Goal: Transaction & Acquisition: Purchase product/service

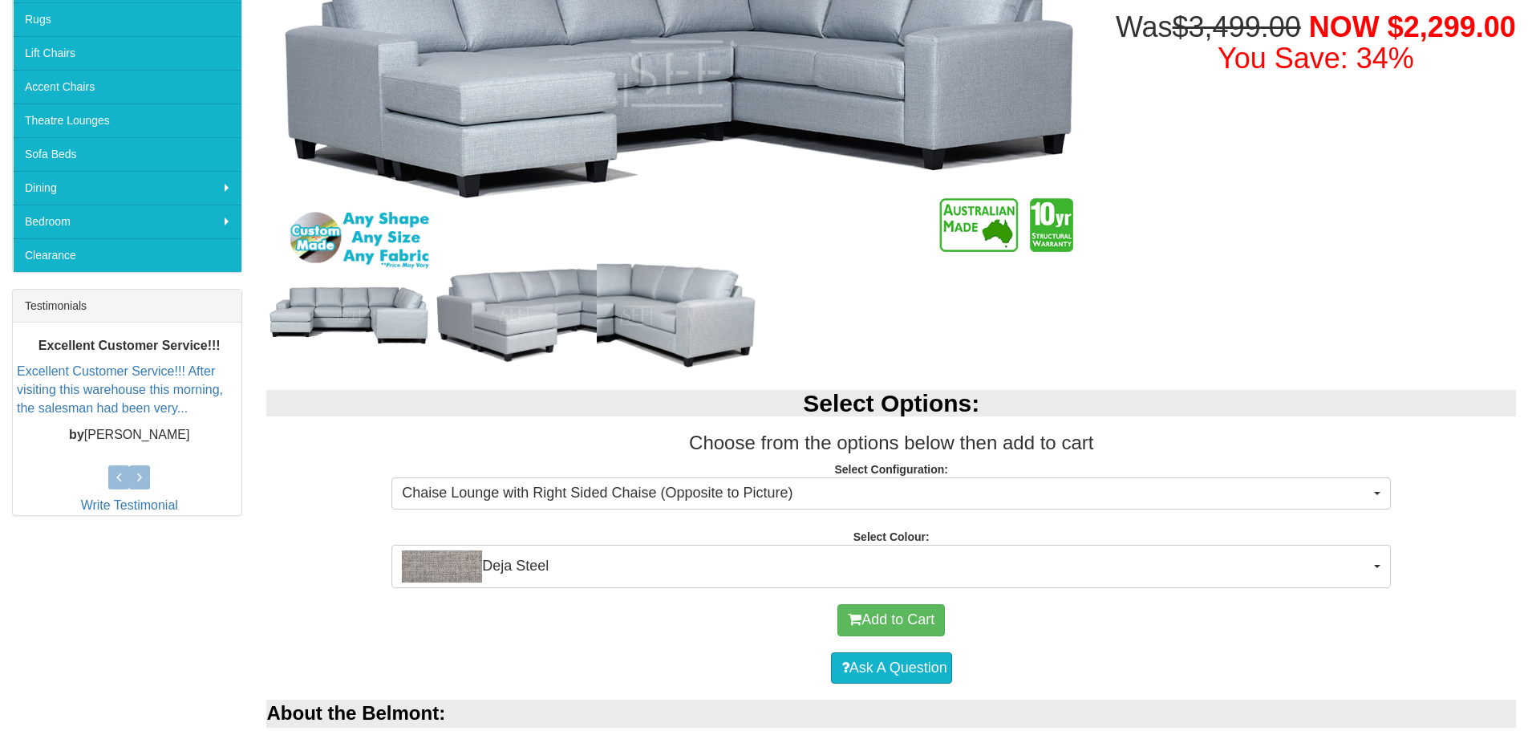
scroll to position [427, 0]
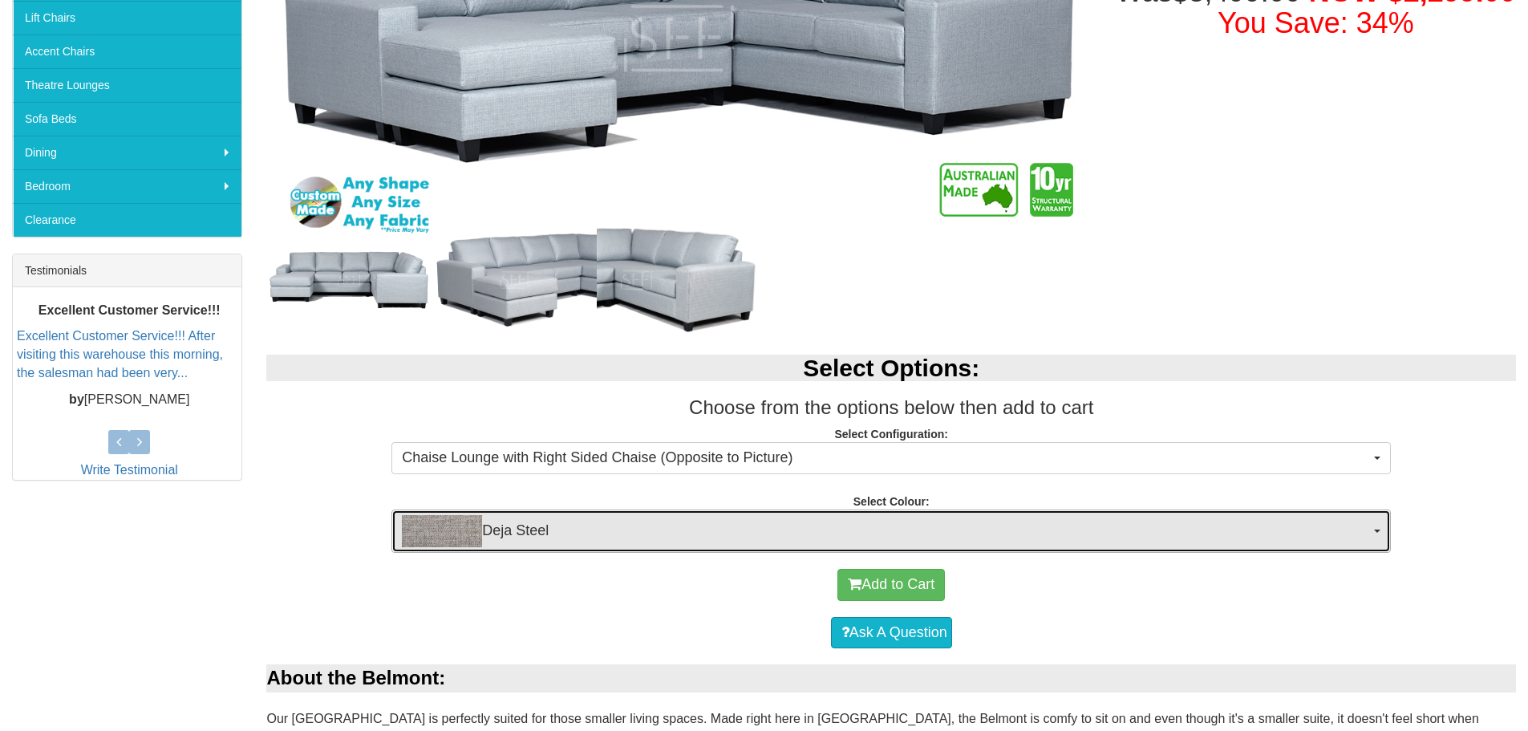
click at [532, 526] on span "Deja Steel" at bounding box center [886, 531] width 968 height 32
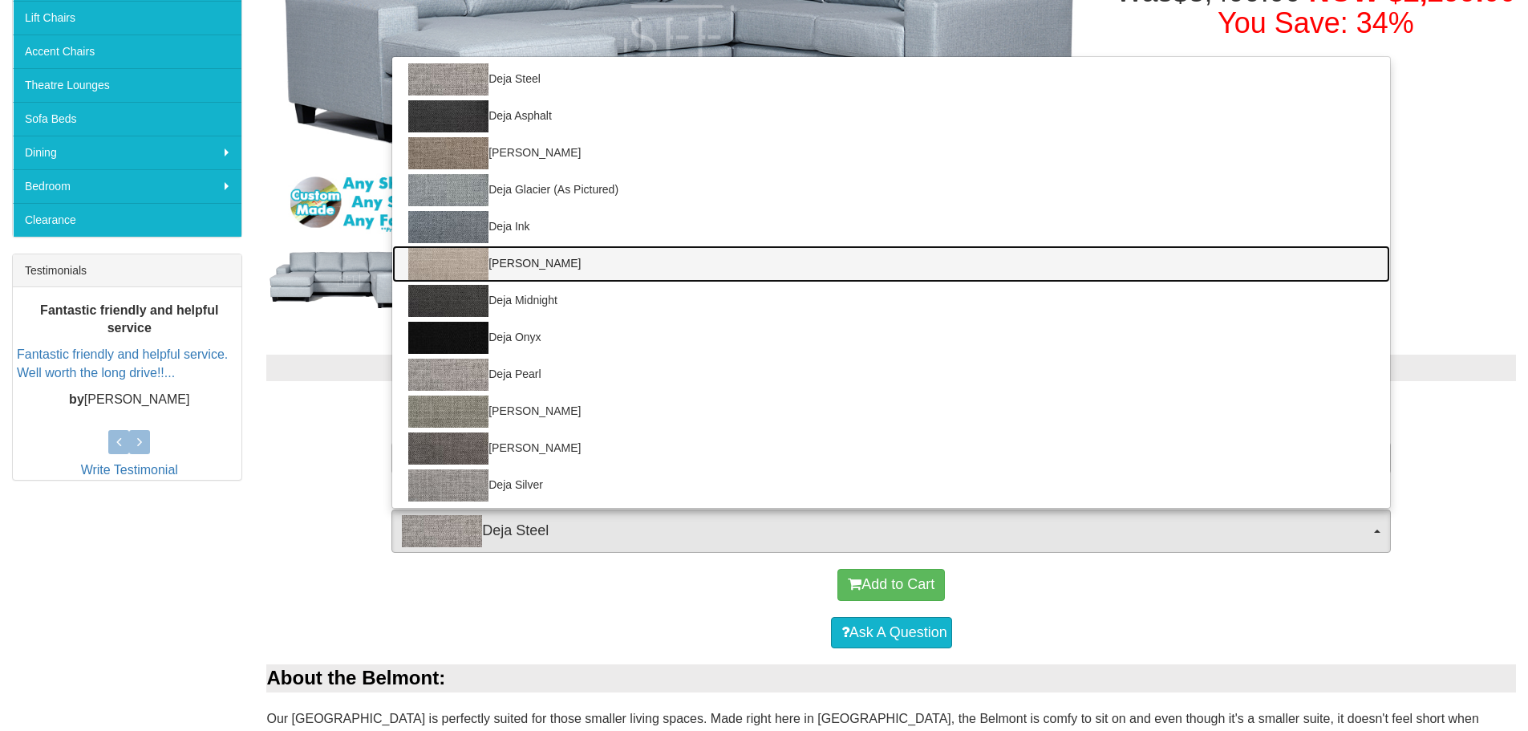
click at [577, 261] on link "Deja Latte" at bounding box center [891, 263] width 998 height 37
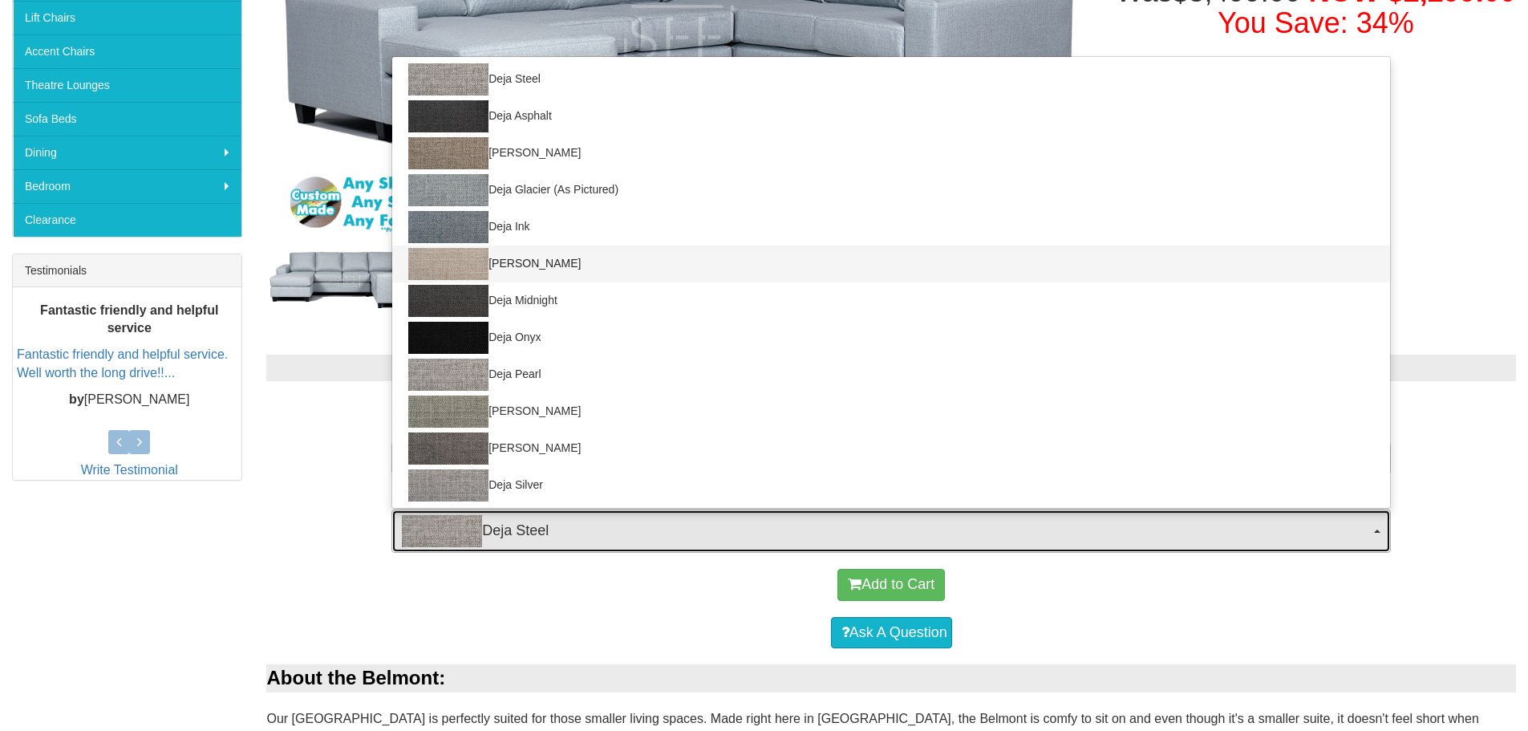
select select "2038"
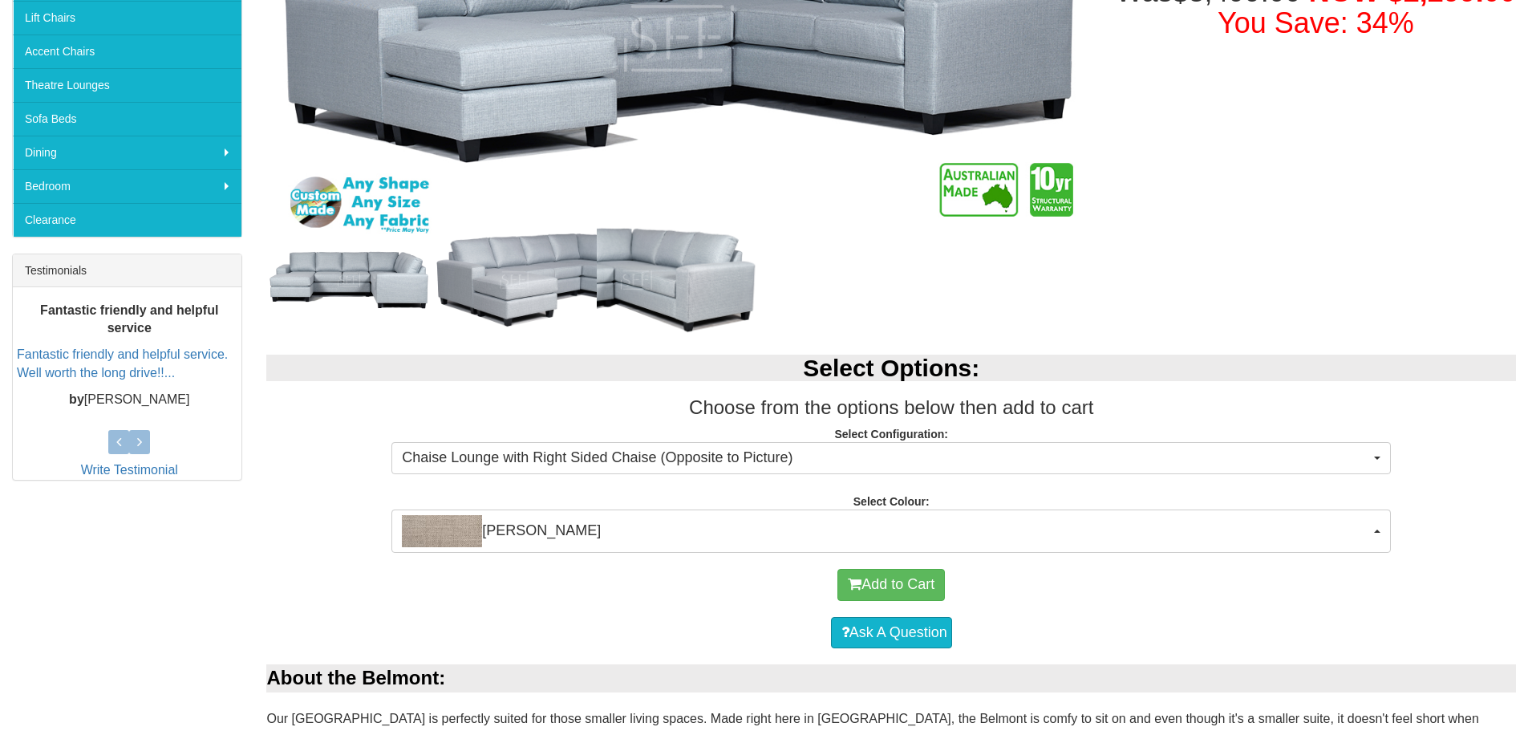
click at [673, 607] on div "Add to Cart" at bounding box center [891, 585] width 1234 height 48
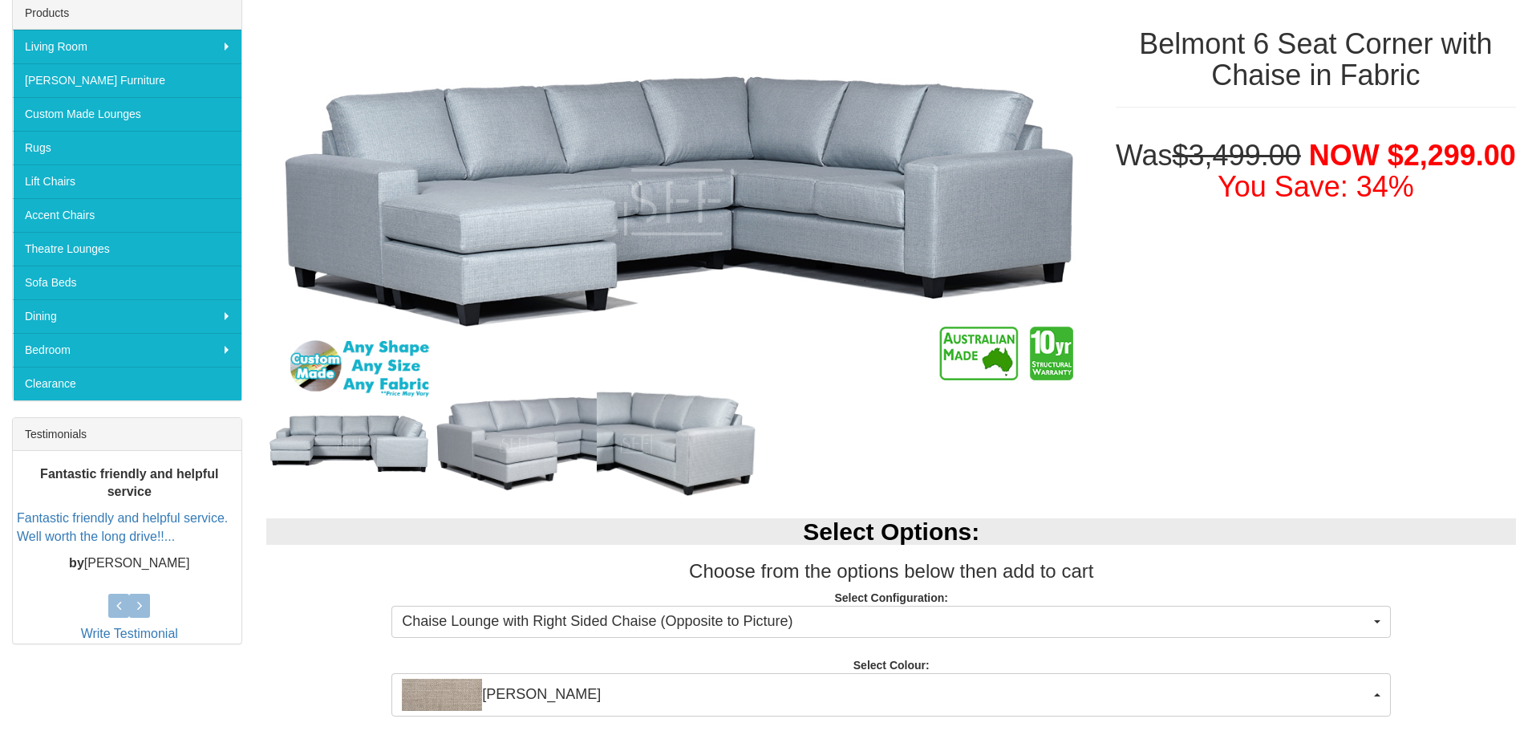
scroll to position [214, 0]
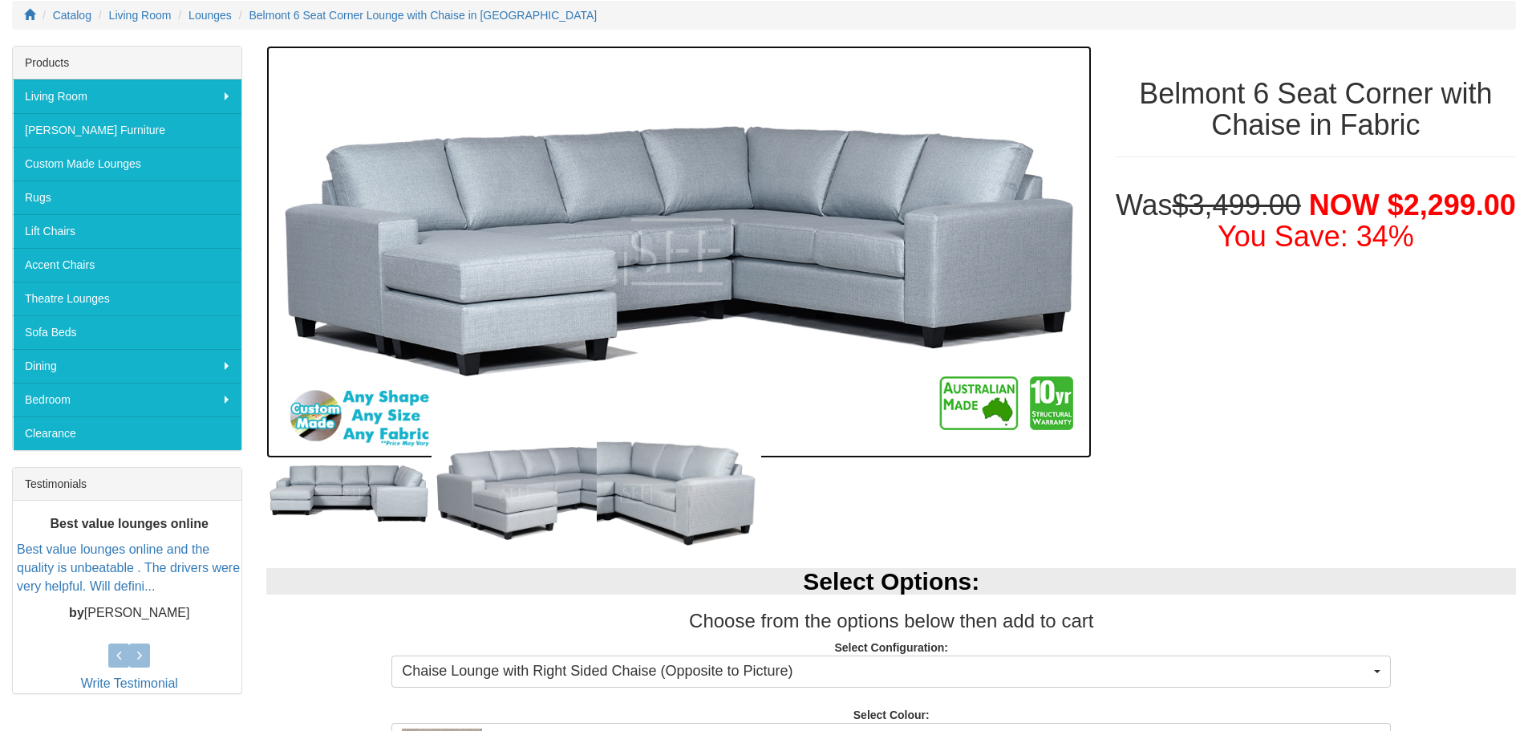
click at [609, 273] on img at bounding box center [678, 252] width 824 height 412
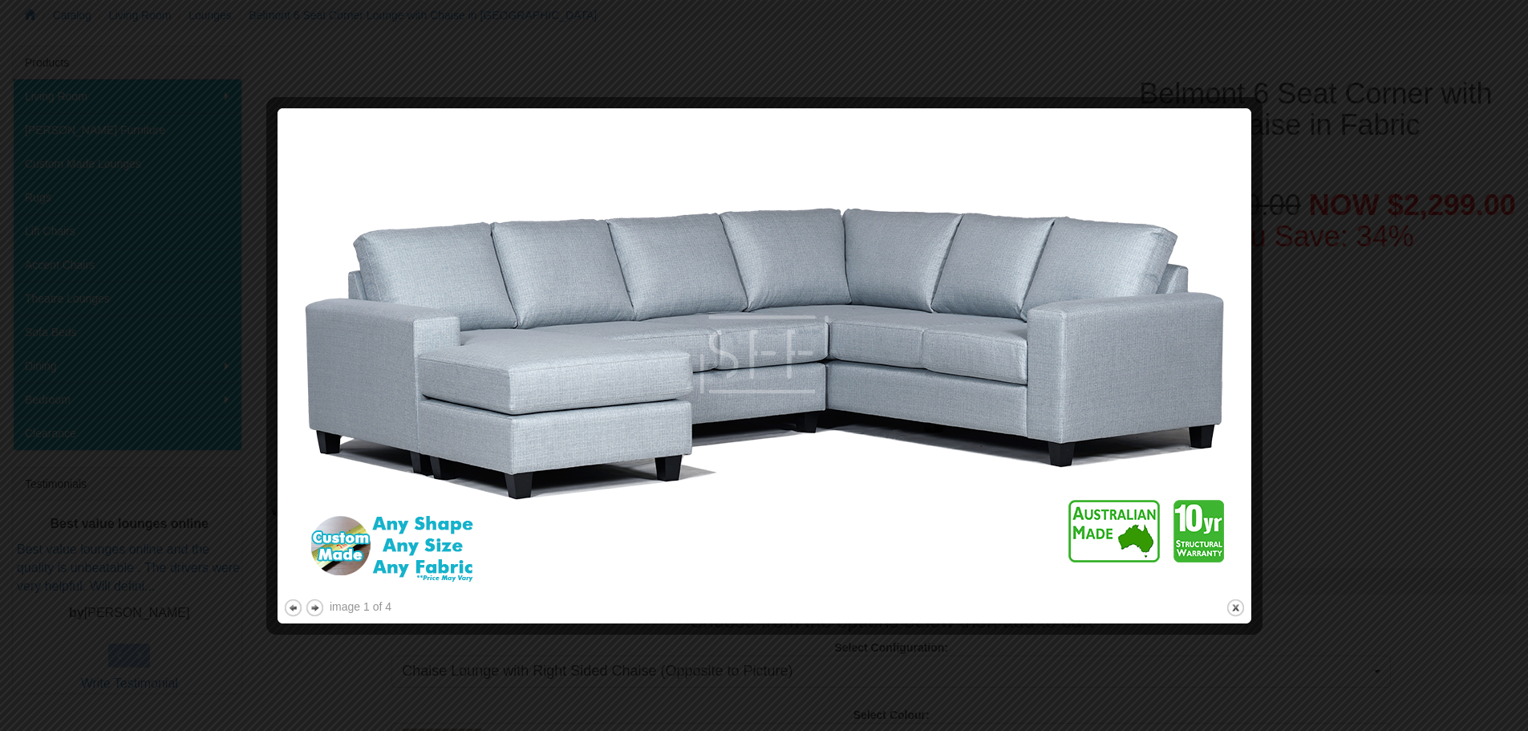
click at [1313, 404] on div at bounding box center [764, 365] width 1528 height 731
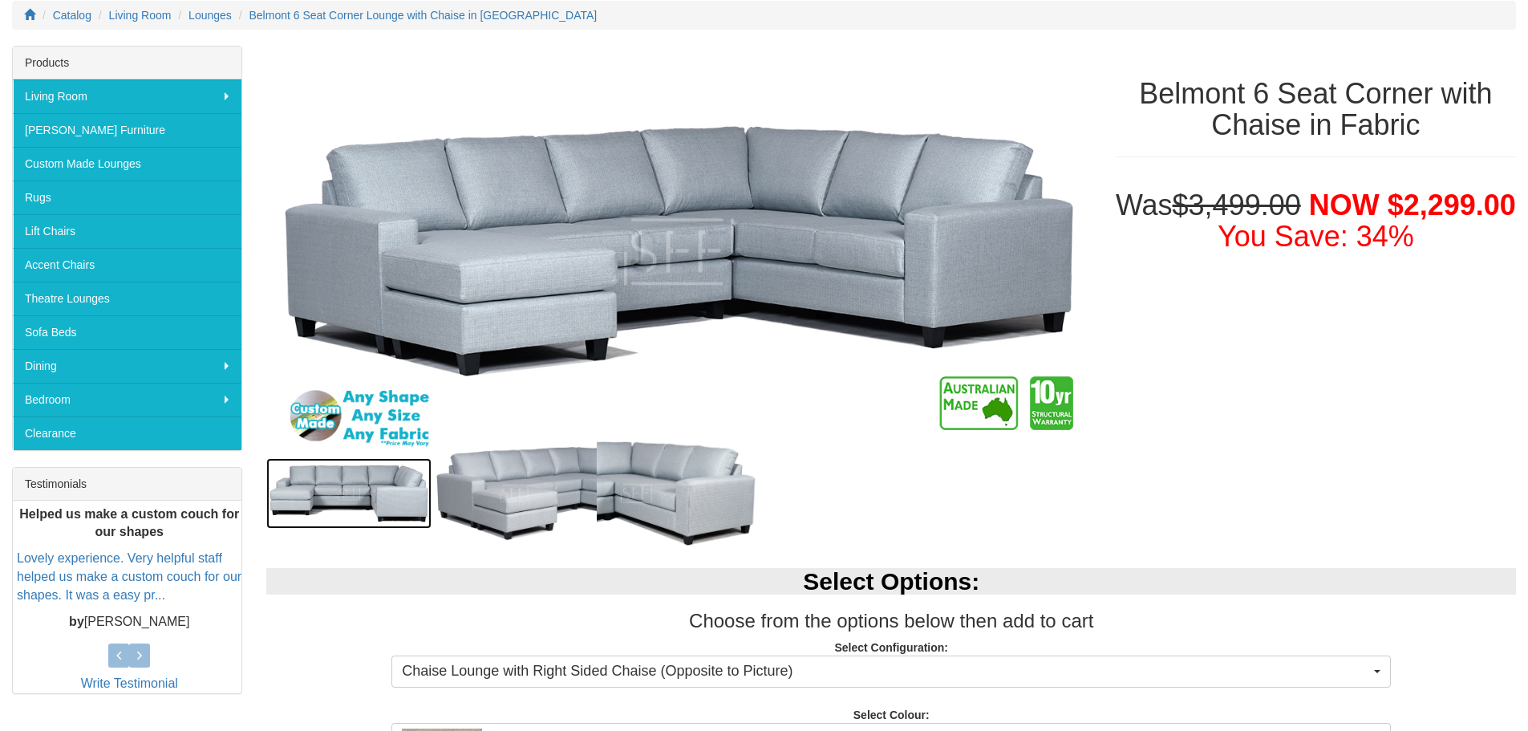
click at [403, 491] on img at bounding box center [348, 493] width 165 height 71
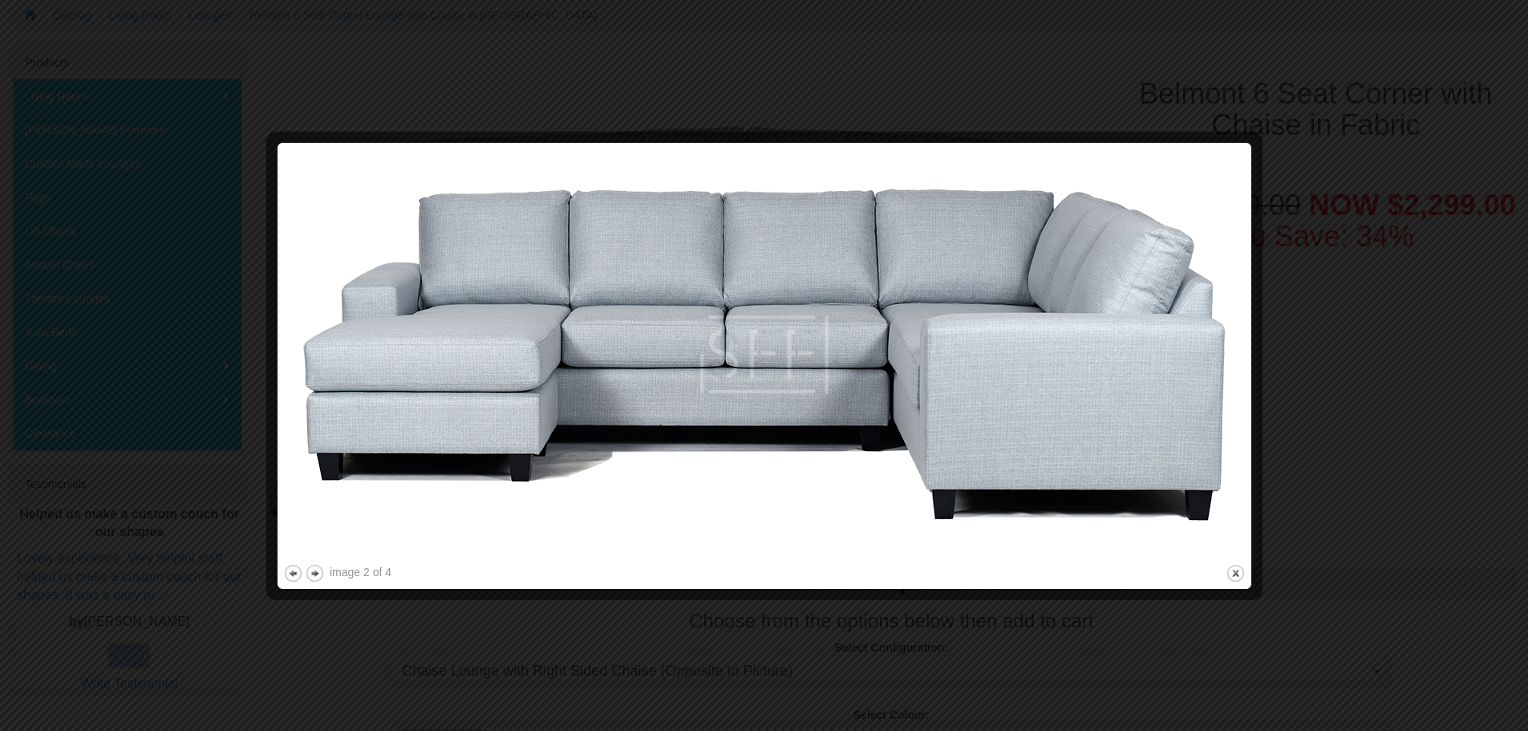
click at [1386, 380] on div at bounding box center [764, 365] width 1528 height 731
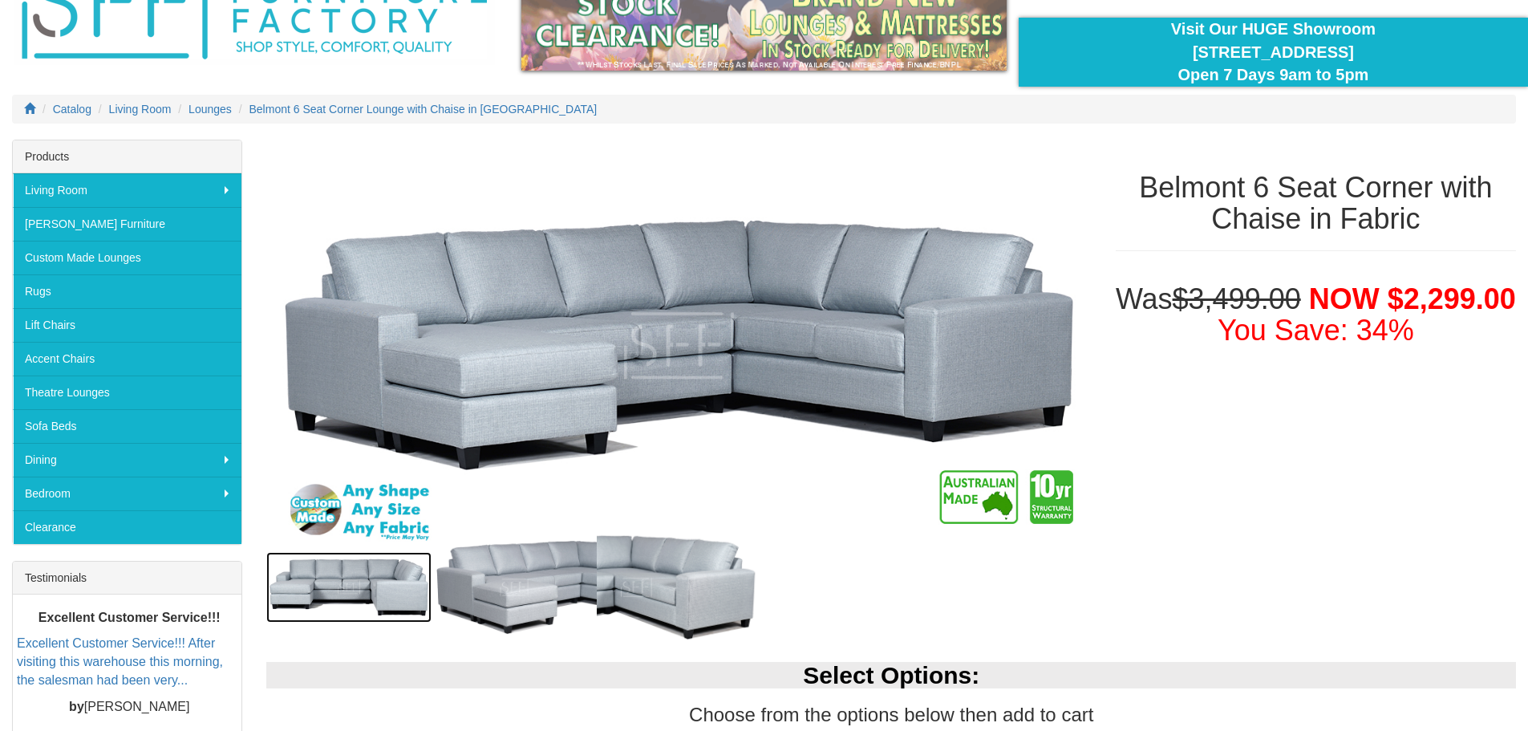
scroll to position [107, 0]
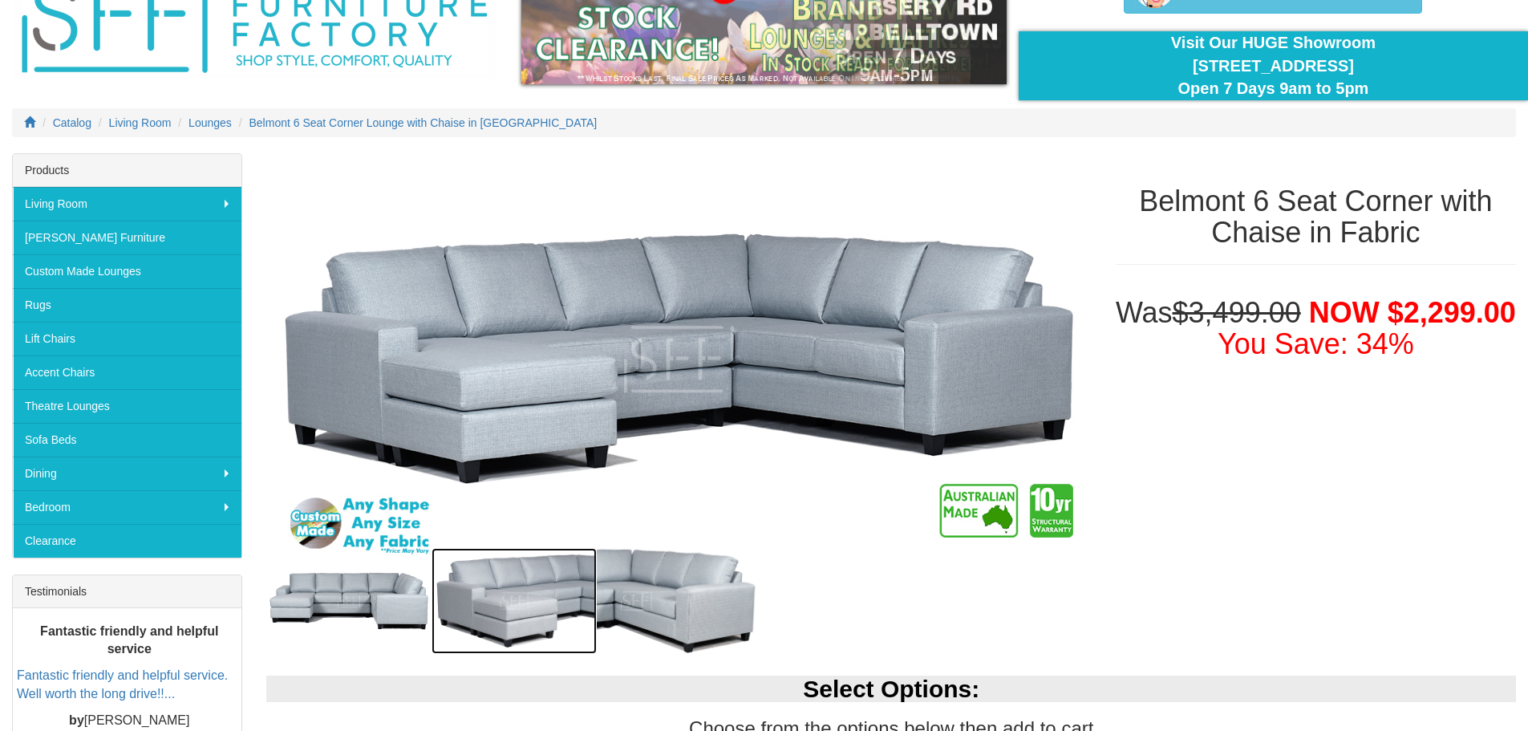
click at [556, 585] on img at bounding box center [513, 601] width 165 height 106
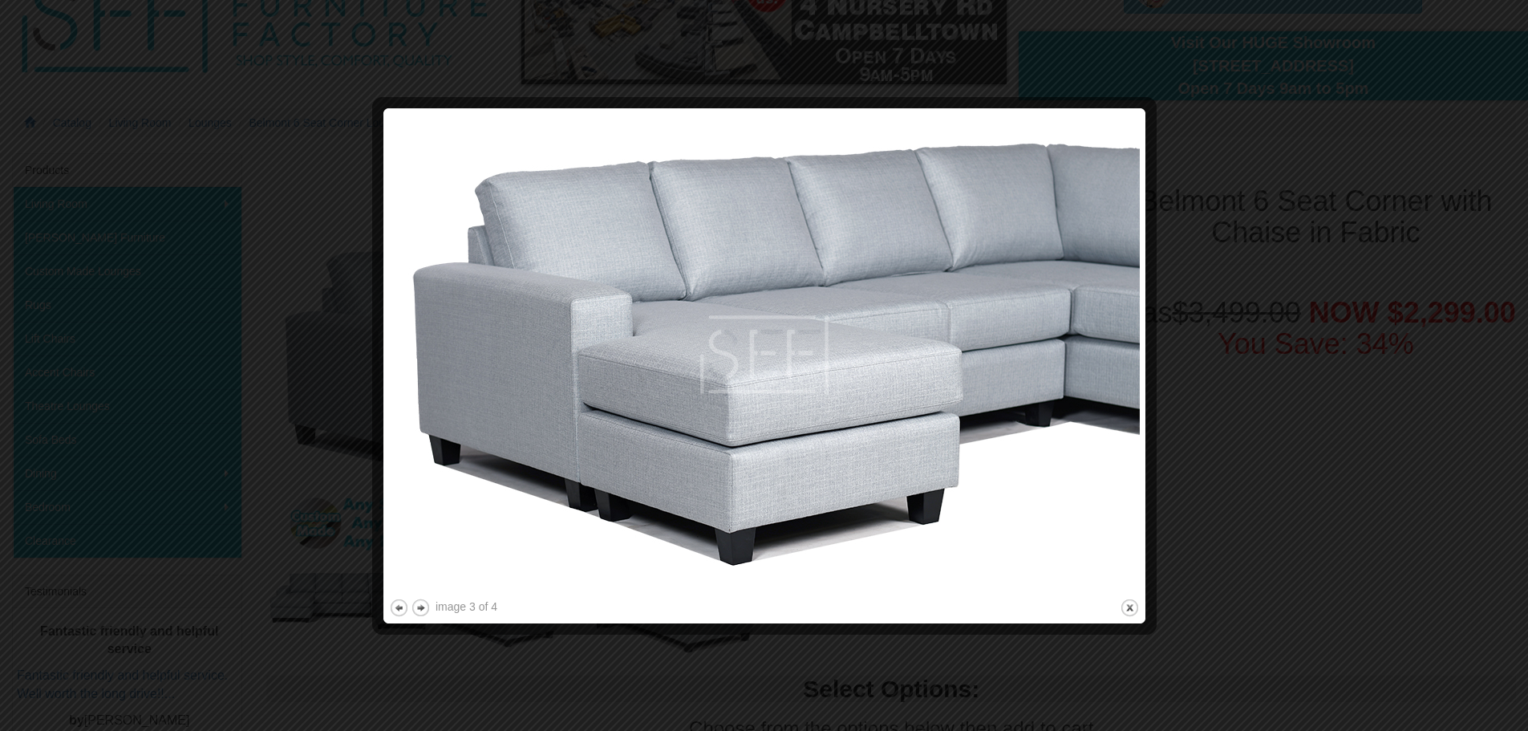
click at [1187, 452] on div at bounding box center [764, 365] width 1528 height 731
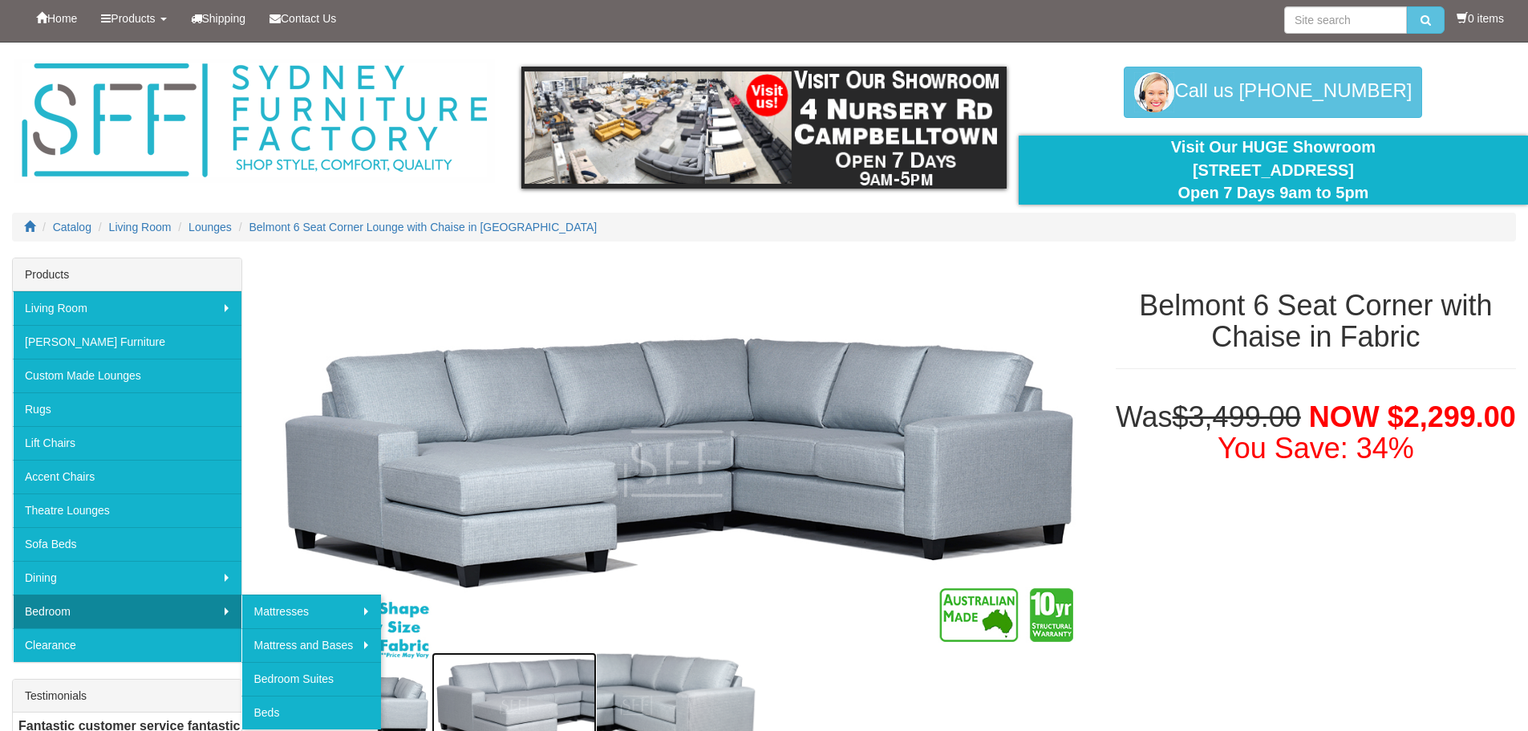
scroll to position [0, 0]
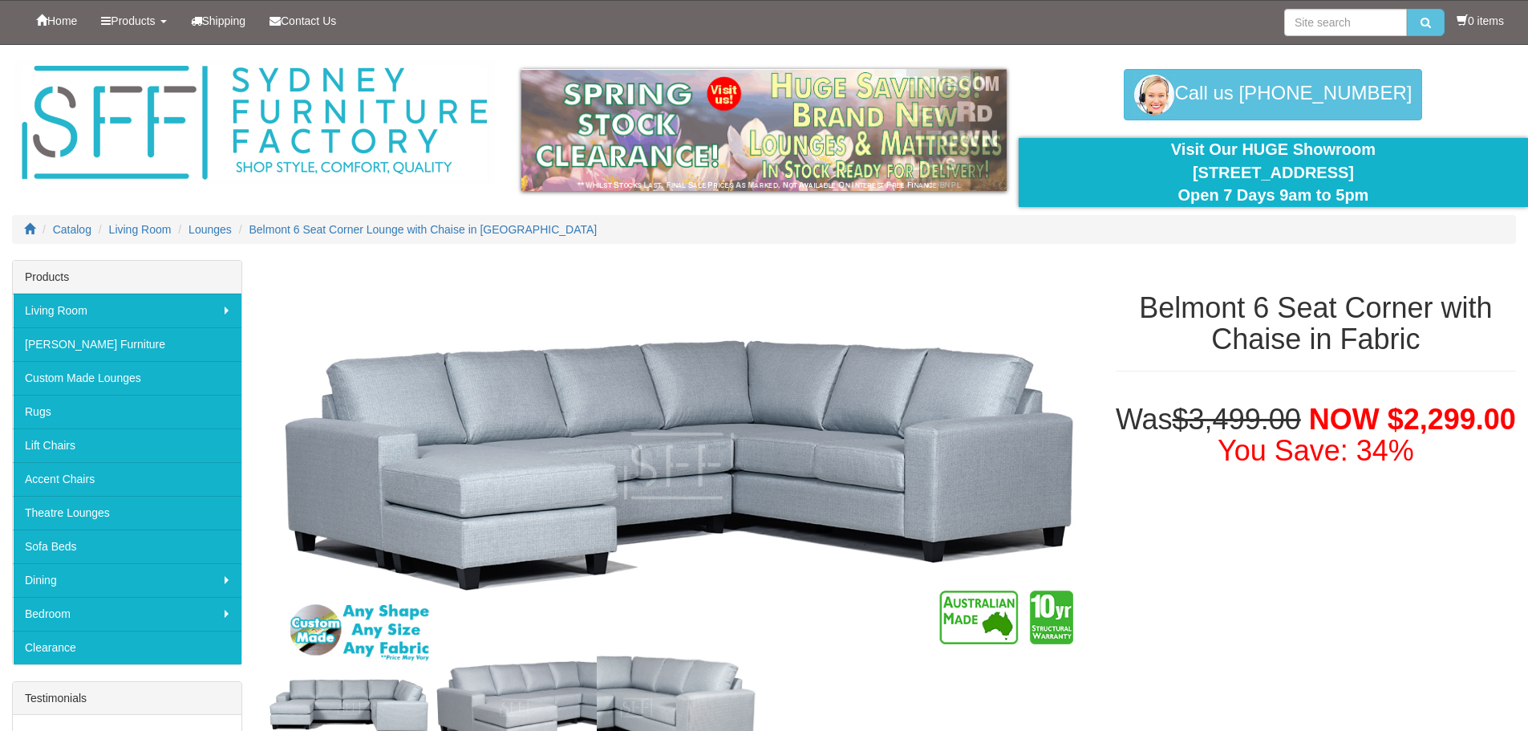
drag, startPoint x: 1162, startPoint y: 171, endPoint x: 1382, endPoint y: 164, distance: 219.9
click at [1382, 164] on div "Visit Our HUGE Showroom 4 Nursery Rd Campbelltown Open 7 Days 9am to 5pm" at bounding box center [1273, 172] width 485 height 69
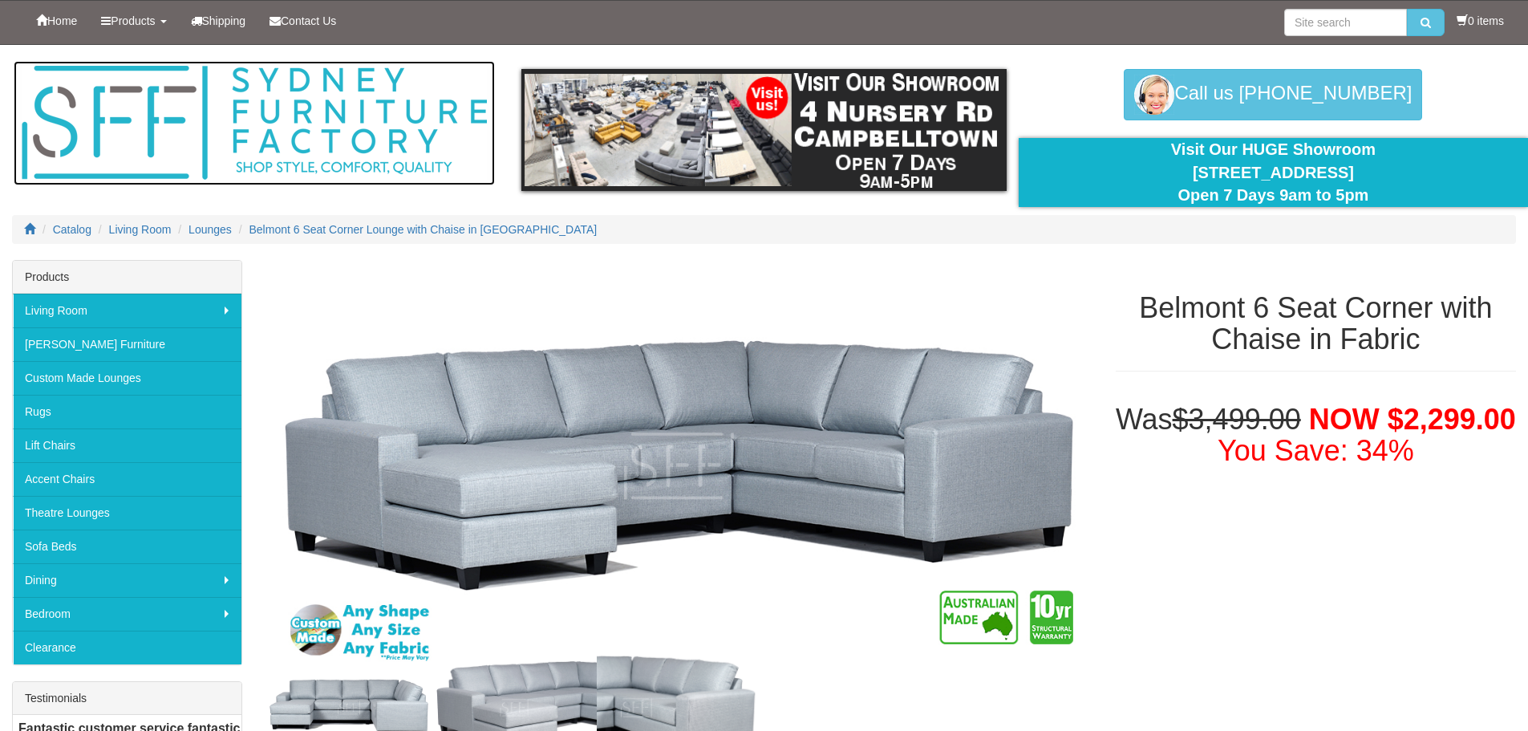
click at [264, 163] on img at bounding box center [254, 123] width 481 height 124
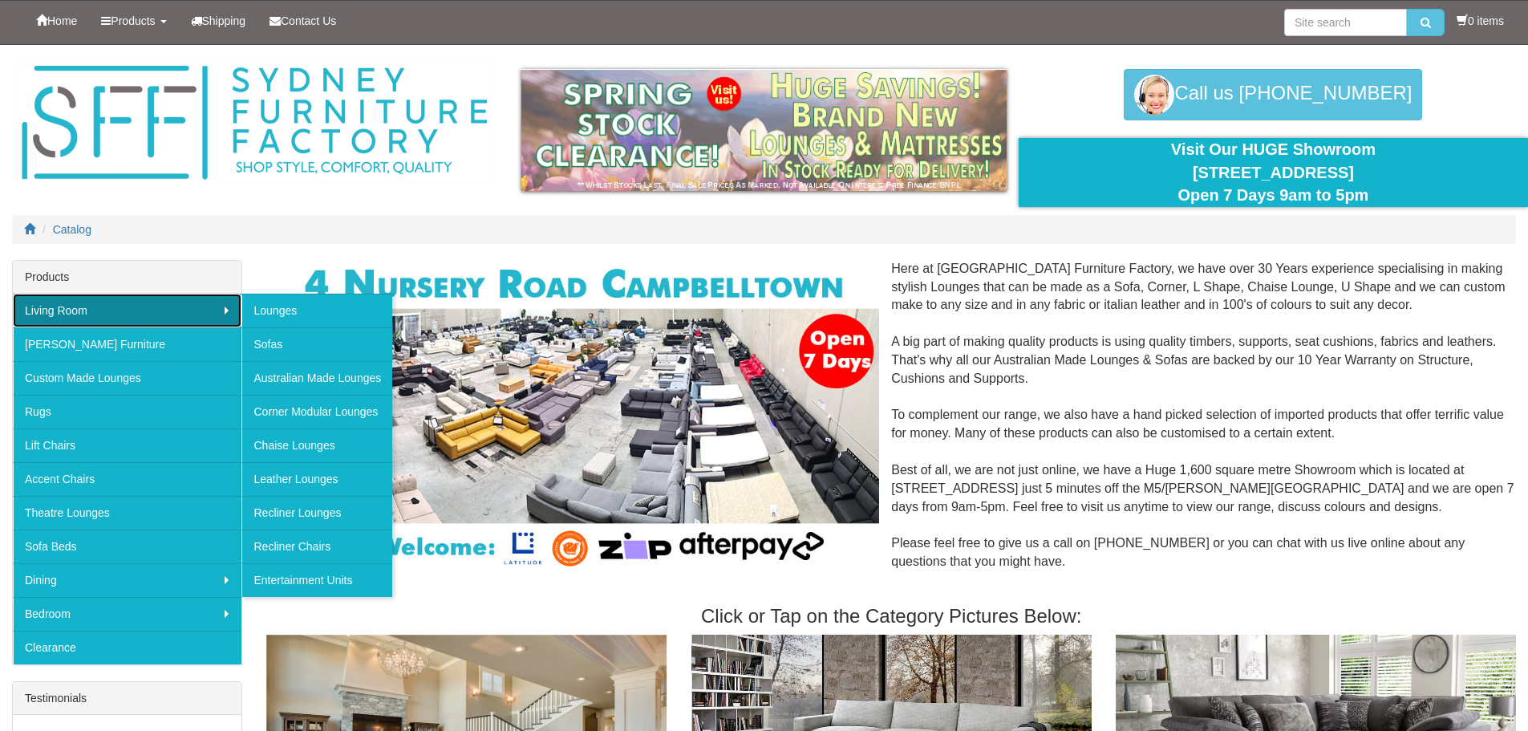
click at [73, 314] on link "Living Room" at bounding box center [127, 311] width 229 height 34
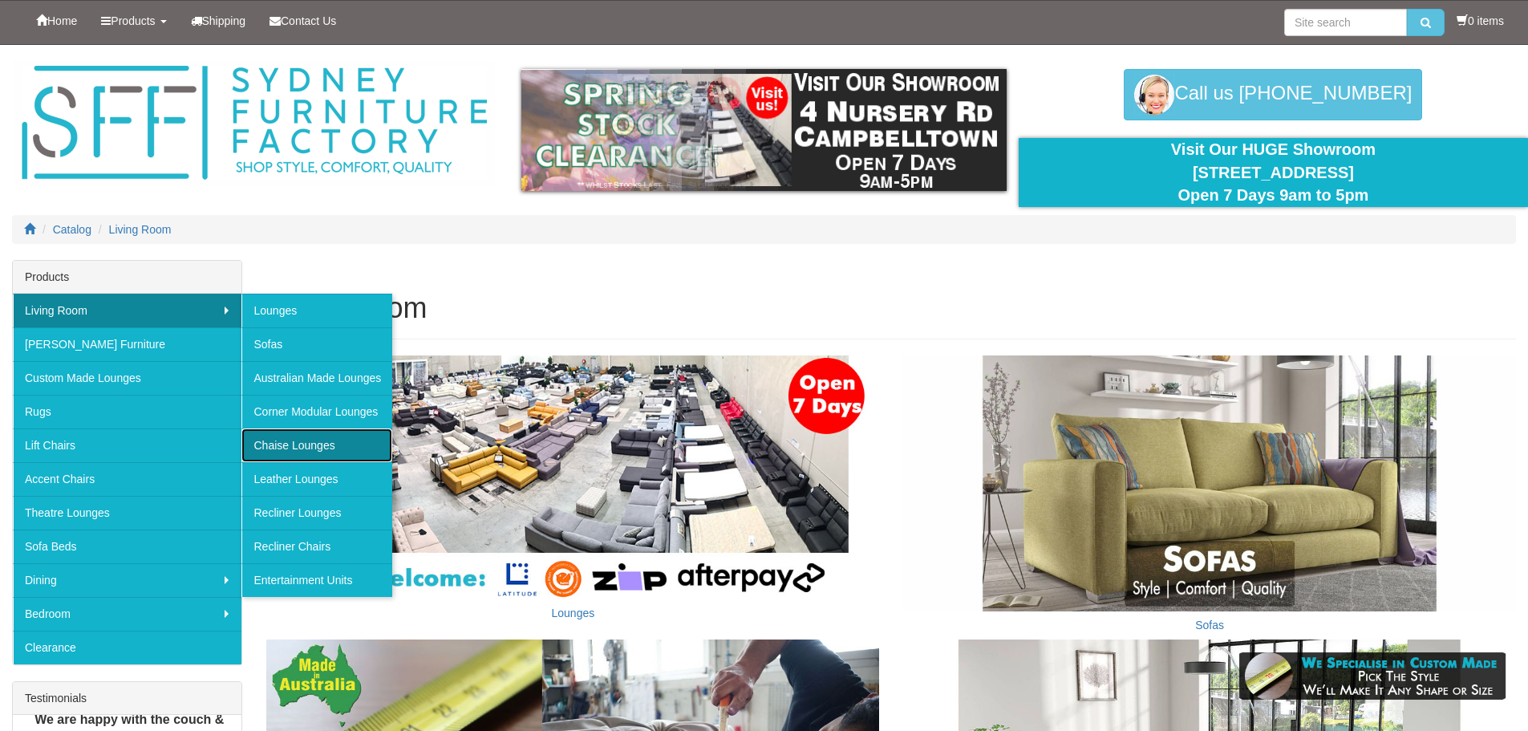
click at [294, 438] on link "Chaise Lounges" at bounding box center [316, 445] width 151 height 34
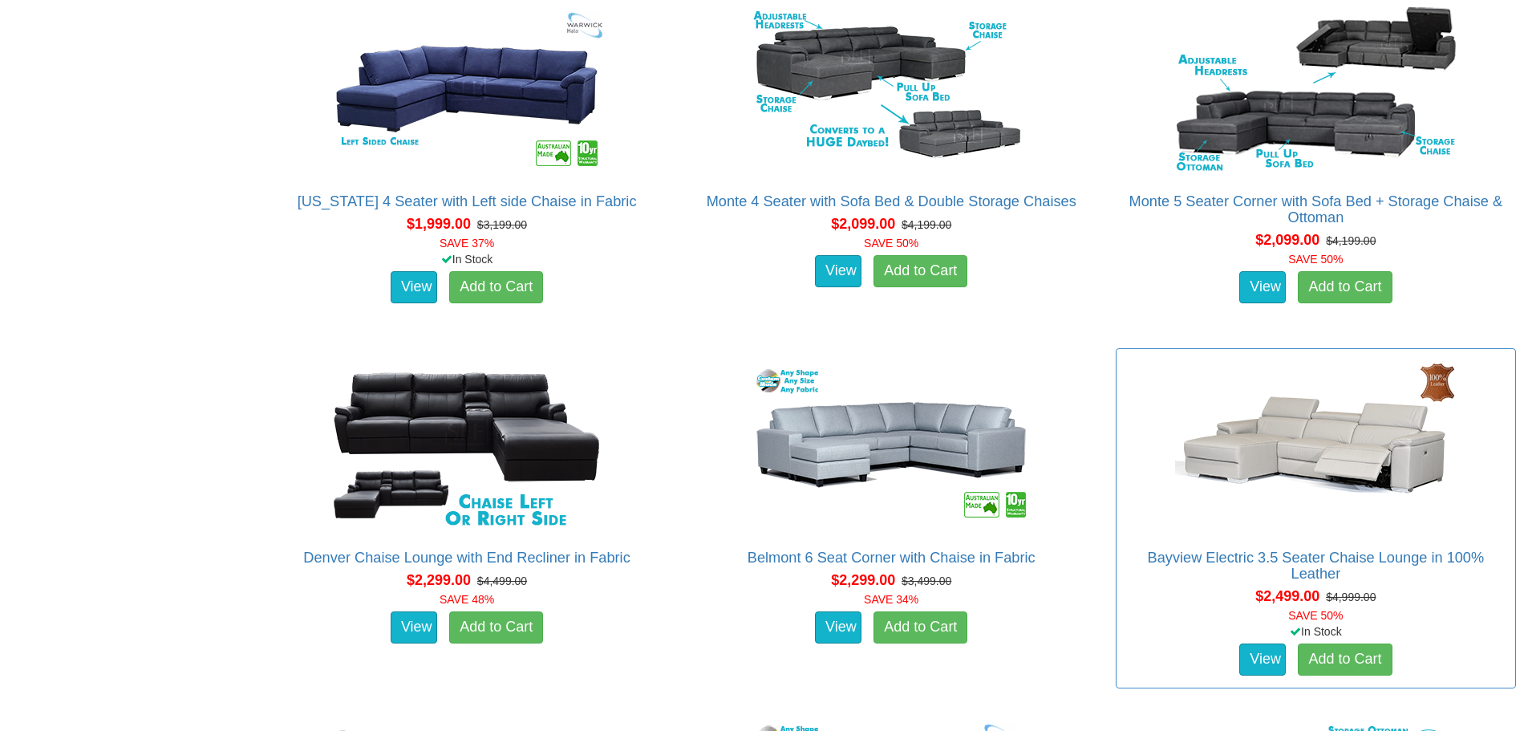
scroll to position [2246, 0]
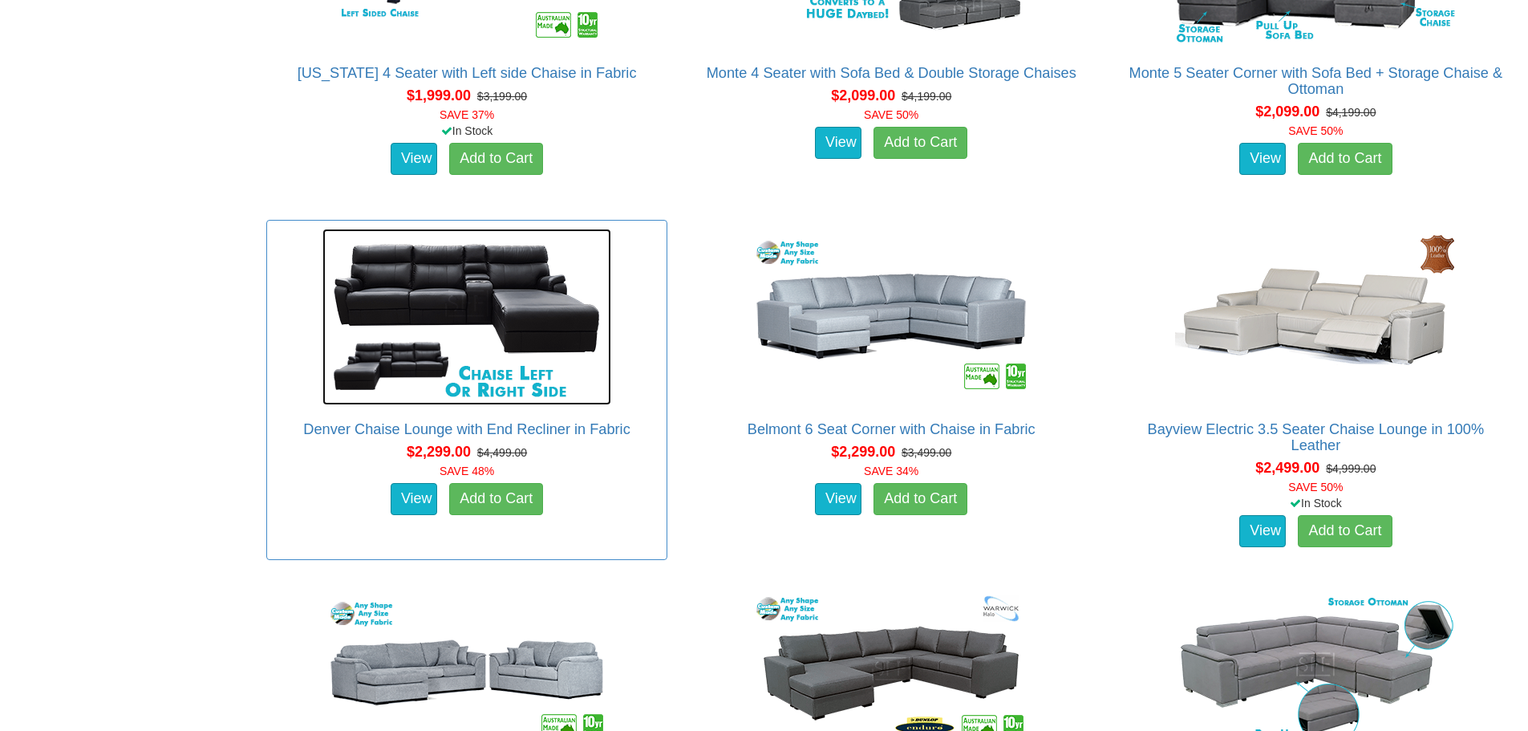
click at [535, 291] on img at bounding box center [466, 317] width 289 height 176
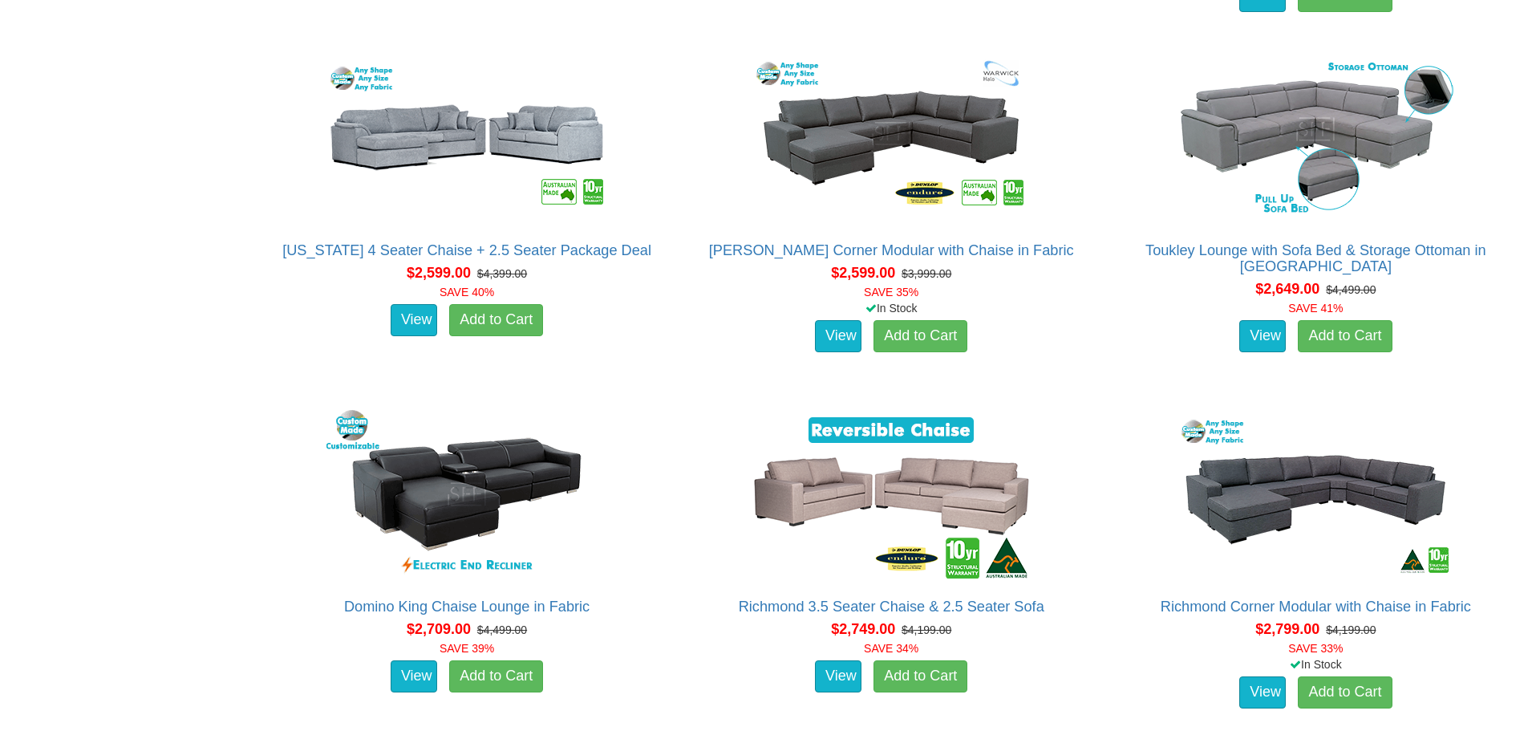
scroll to position [2887, 0]
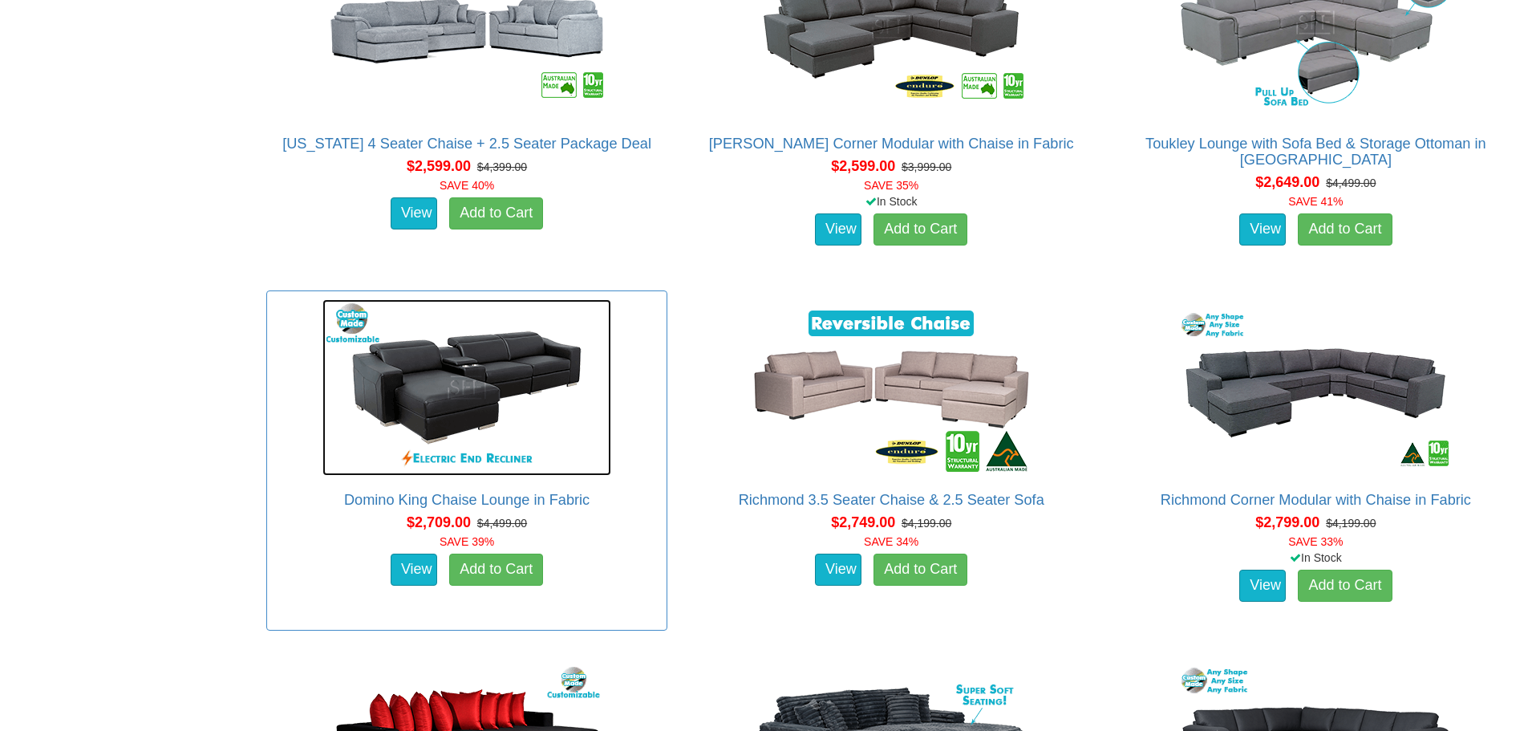
click at [575, 416] on img at bounding box center [466, 387] width 289 height 176
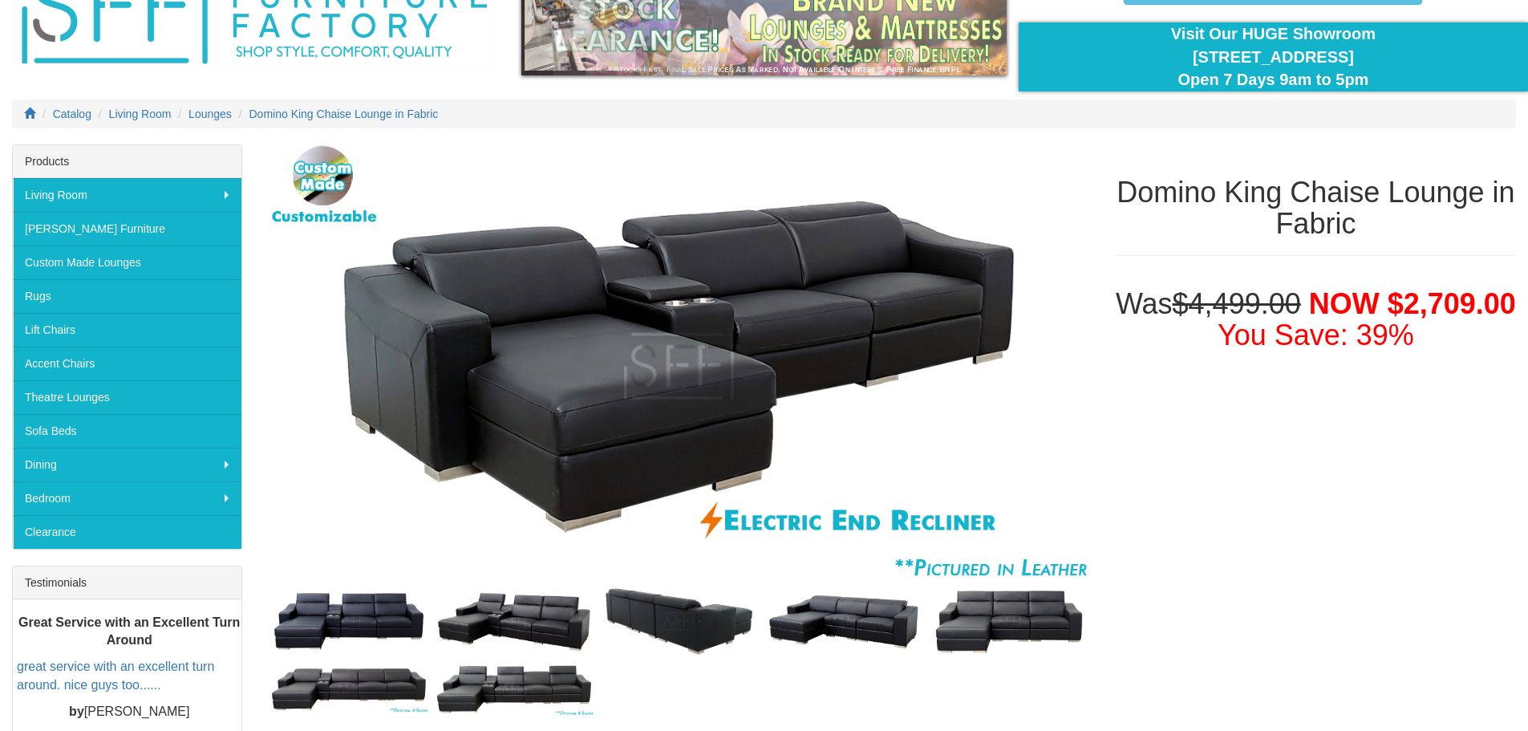
scroll to position [107, 0]
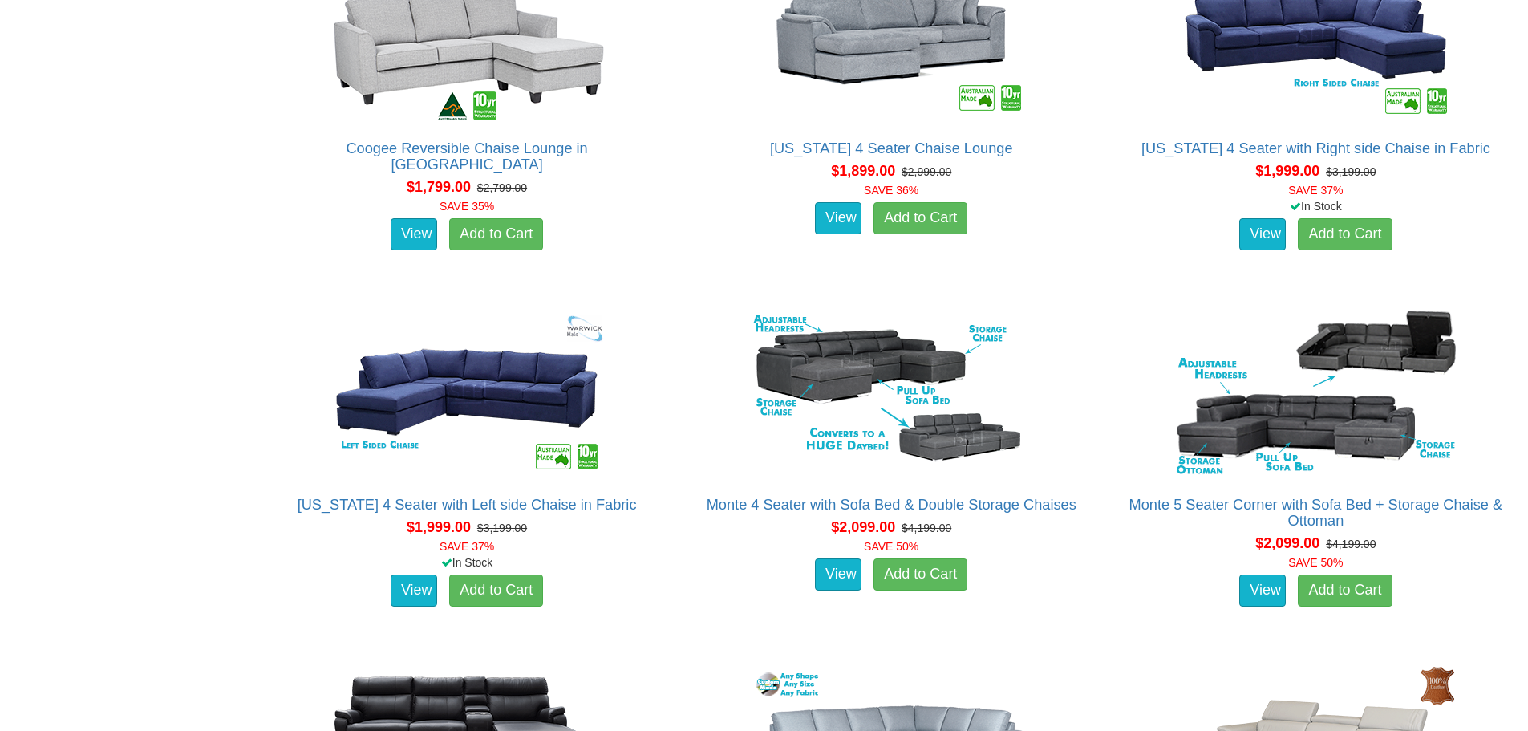
scroll to position [1818, 0]
